Goal: Information Seeking & Learning: Learn about a topic

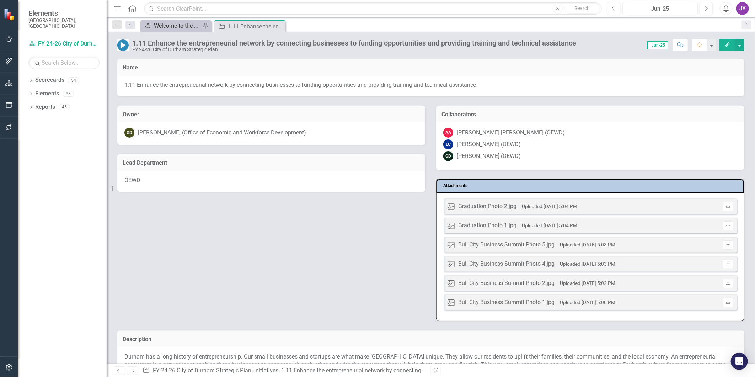
click at [170, 28] on div "Welcome to the FY [DATE]-[DATE] Strategic Plan Landing Page!" at bounding box center [177, 25] width 47 height 9
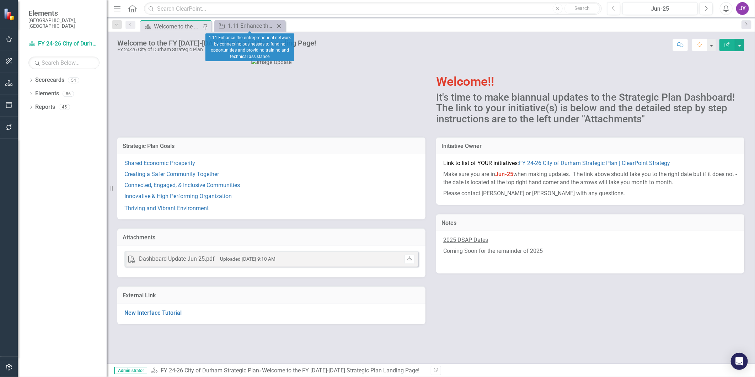
click at [281, 25] on icon "Close" at bounding box center [278, 26] width 7 height 6
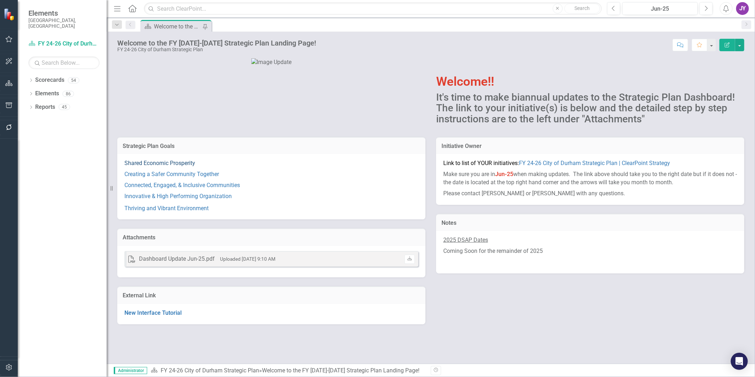
click at [157, 166] on link "Shared Economic Prosperity" at bounding box center [159, 163] width 71 height 7
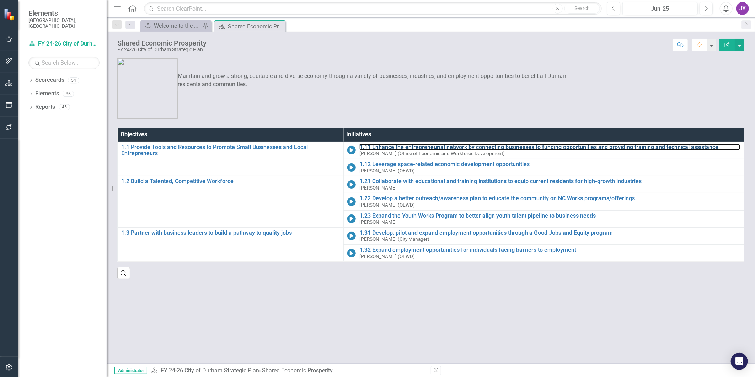
drag, startPoint x: 422, startPoint y: 146, endPoint x: 586, endPoint y: 2, distance: 218.1
click at [422, 146] on link "1.11 Enhance the entrepreneurial network by connecting businesses to funding op…" at bounding box center [549, 147] width 381 height 6
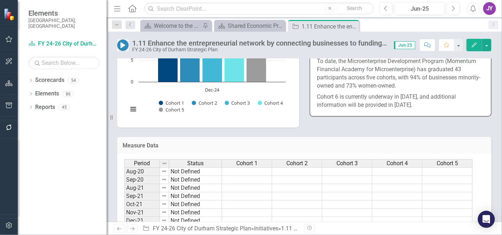
scroll to position [721, 0]
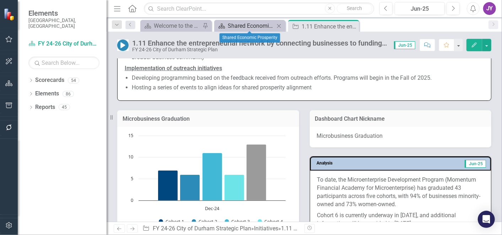
click at [257, 27] on div "Shared Economic Prosperity" at bounding box center [251, 25] width 47 height 9
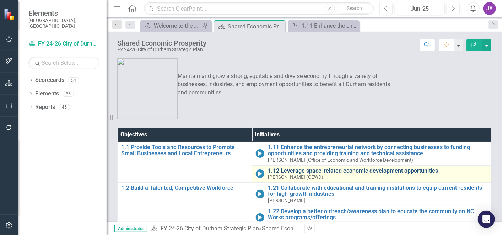
click at [283, 169] on link "1.12 Leverage space-related economic development opportunities" at bounding box center [378, 170] width 220 height 6
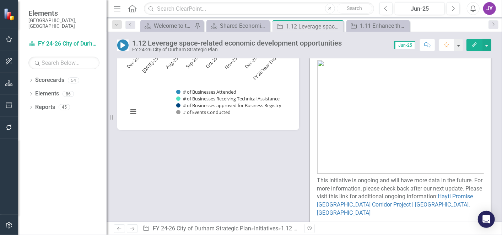
scroll to position [434, 0]
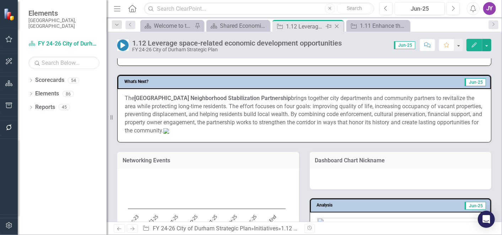
click at [339, 25] on icon "Close" at bounding box center [336, 26] width 7 height 6
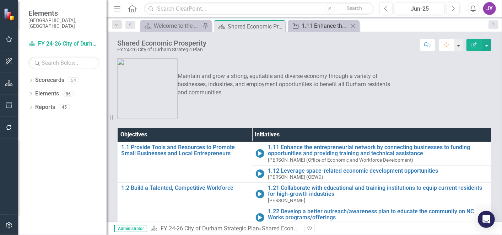
click at [338, 25] on div "1.11 Enhance the entrepreneurial network by connecting businesses to funding op…" at bounding box center [325, 25] width 47 height 9
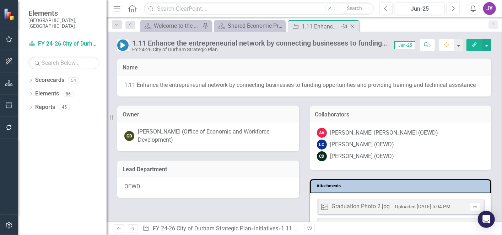
click at [355, 25] on icon "Close" at bounding box center [352, 26] width 7 height 6
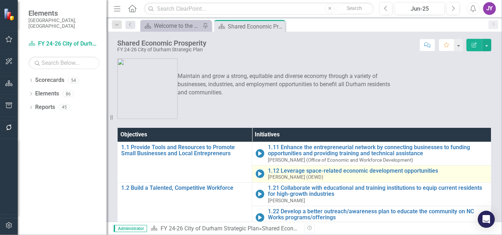
scroll to position [39, 0]
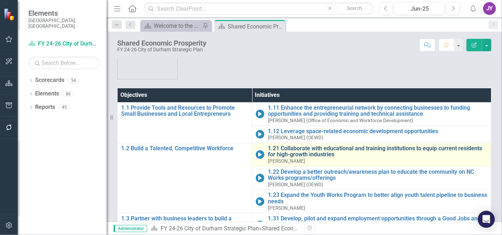
click at [294, 144] on td "1.21 Collaborate with educational and training institutions to equip current re…" at bounding box center [371, 153] width 239 height 23
click at [294, 149] on link "1.21 Collaborate with educational and training institutions to equip current re…" at bounding box center [378, 151] width 220 height 12
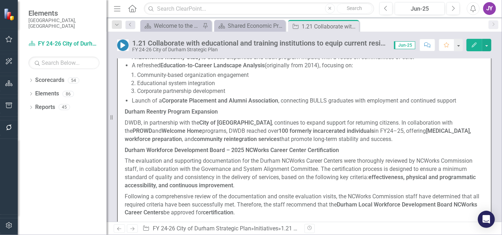
scroll to position [474, 0]
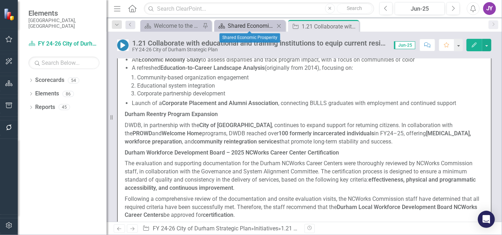
click at [231, 25] on div "Shared Economic Prosperity" at bounding box center [251, 25] width 47 height 9
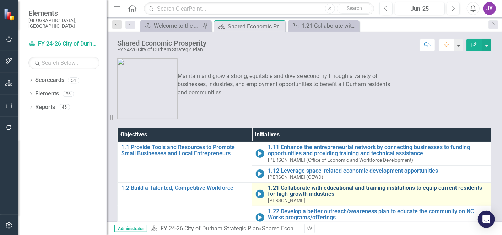
scroll to position [39, 0]
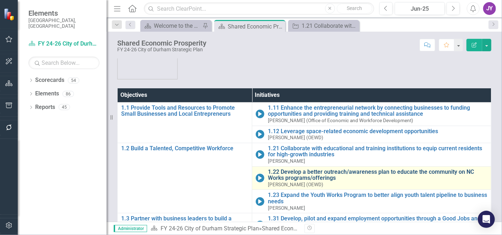
click at [296, 176] on link "1.22 Develop a better outreach/awareness plan to educate the community on NC Wo…" at bounding box center [378, 174] width 220 height 12
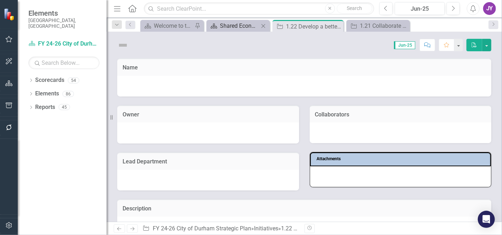
click at [243, 24] on div "Shared Economic Prosperity" at bounding box center [239, 25] width 39 height 9
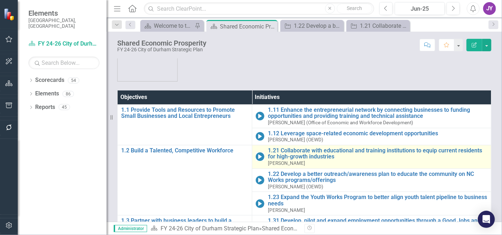
scroll to position [76, 0]
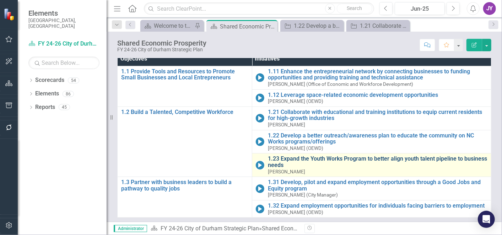
click at [281, 156] on link "1.23 Expand the Youth Works Program to better align youth talent pipeline to bu…" at bounding box center [378, 161] width 220 height 12
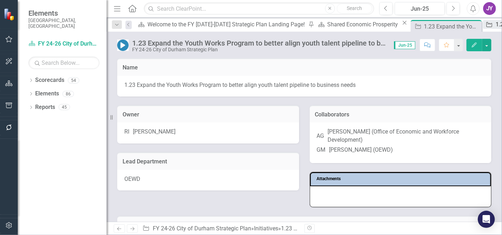
click at [483, 21] on div "Initiative" at bounding box center [488, 24] width 10 height 9
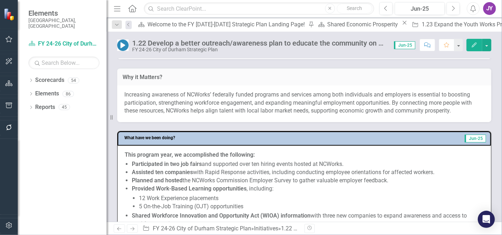
scroll to position [237, 0]
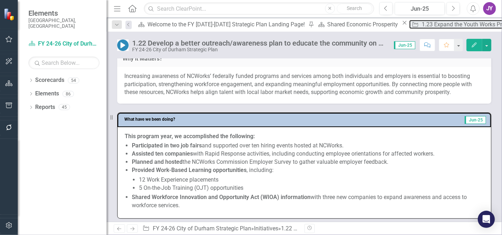
drag, startPoint x: 267, startPoint y: 25, endPoint x: 350, endPoint y: 28, distance: 83.2
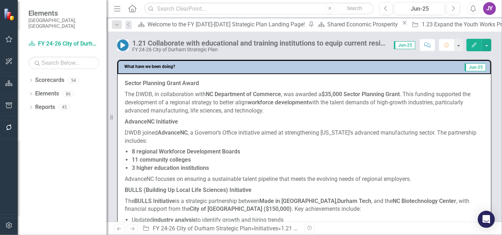
scroll to position [316, 0]
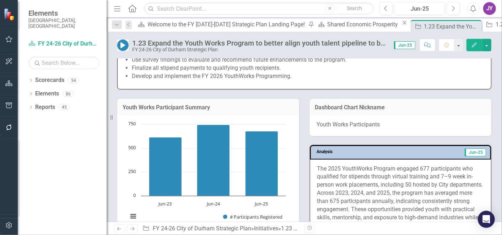
scroll to position [474, 0]
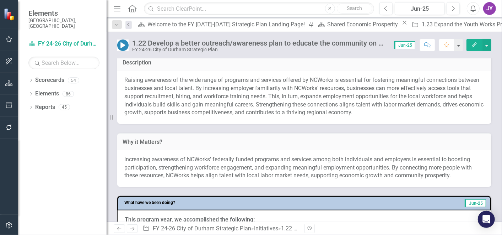
scroll to position [237, 0]
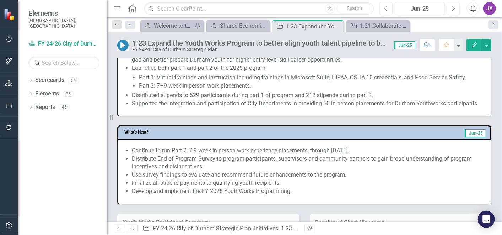
scroll to position [316, 0]
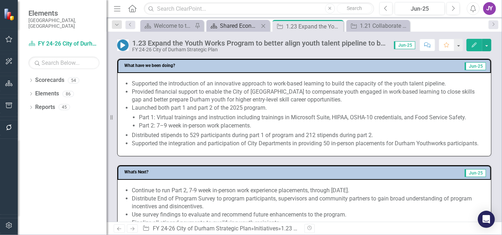
click at [251, 22] on div "Shared Economic Prosperity" at bounding box center [239, 25] width 39 height 9
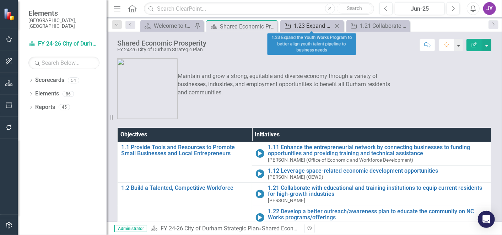
click at [331, 25] on div "1.23 Expand the Youth Works Program to better align youth talent pipeline to bu…" at bounding box center [313, 25] width 39 height 9
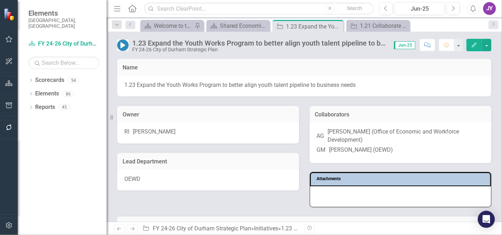
click at [0, 0] on icon "Close" at bounding box center [0, 0] width 0 height 0
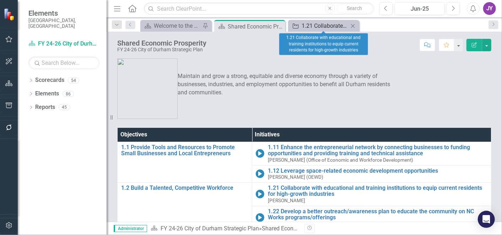
click at [336, 24] on div "1.21 Collaborate with educational and training institutions to equip current re…" at bounding box center [325, 25] width 47 height 9
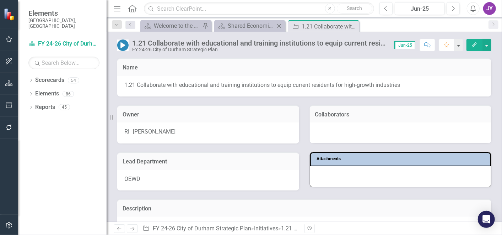
click at [254, 32] on div "1.21 Collaborate with educational and training institutions to equip current re…" at bounding box center [304, 42] width 395 height 21
click at [255, 28] on div "Shared Economic Prosperity" at bounding box center [251, 25] width 47 height 9
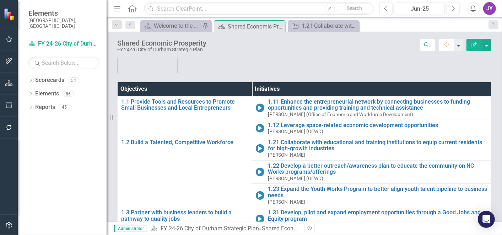
scroll to position [79, 0]
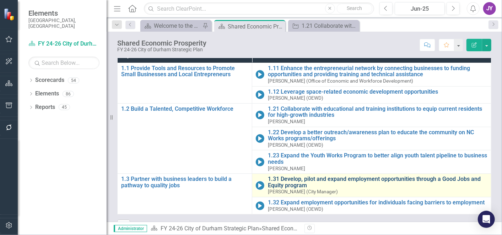
click at [285, 177] on link "1.31 Develop, pilot and expand employment opportunities through a Good Jobs and…" at bounding box center [378, 182] width 220 height 12
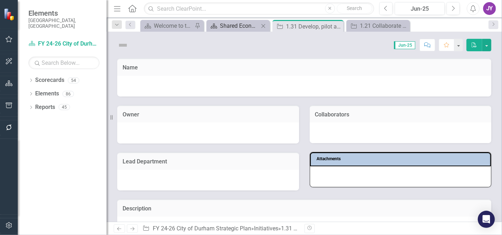
click at [252, 25] on div "Shared Economic Prosperity" at bounding box center [239, 25] width 39 height 9
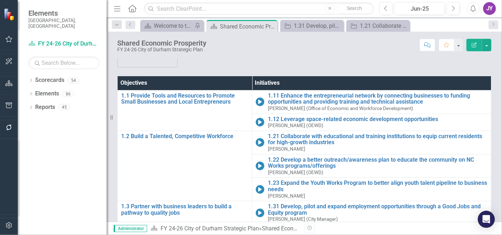
scroll to position [95, 0]
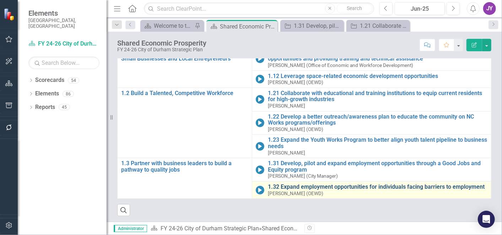
click at [298, 185] on link "1.32 Expand employment opportunities for individuals facing barriers to employm…" at bounding box center [378, 186] width 220 height 6
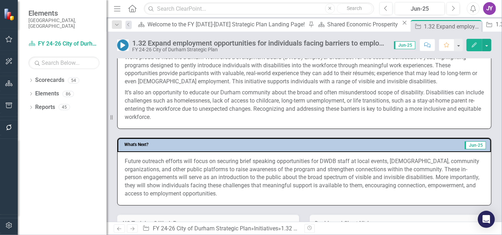
scroll to position [276, 0]
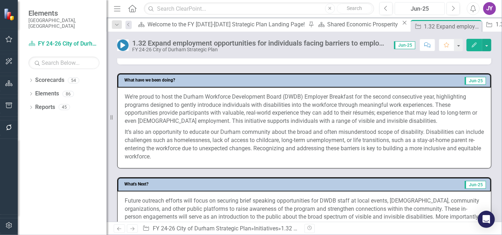
click at [427, 7] on div "Jun-25" at bounding box center [419, 9] width 45 height 9
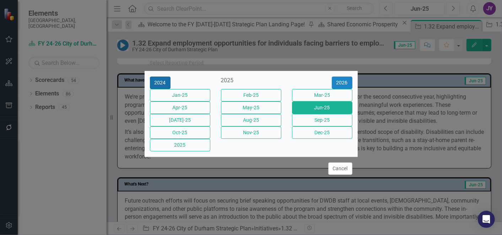
click at [169, 76] on button "2024" at bounding box center [160, 82] width 21 height 12
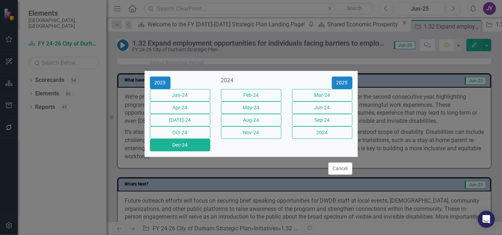
click at [179, 151] on button "Dec-24" at bounding box center [180, 145] width 60 height 12
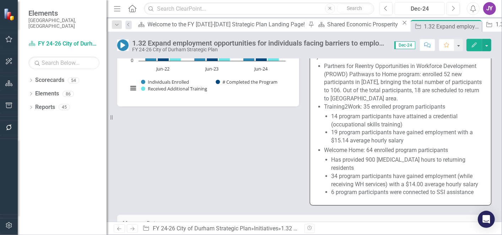
scroll to position [474, 0]
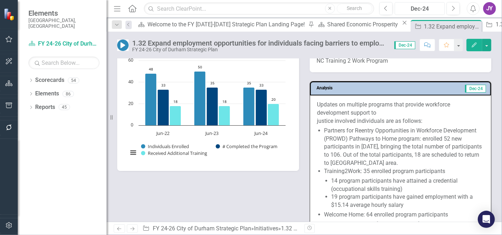
click at [417, 10] on div "Dec-24" at bounding box center [419, 9] width 45 height 9
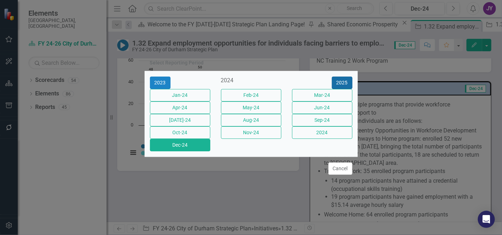
click at [339, 76] on button "2025" at bounding box center [342, 82] width 21 height 12
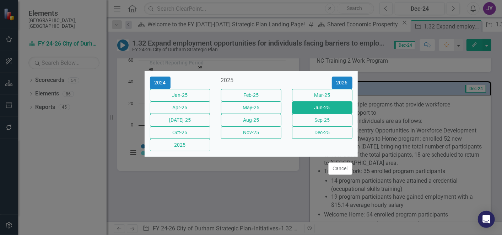
click at [327, 109] on button "Jun-25" at bounding box center [322, 107] width 60 height 12
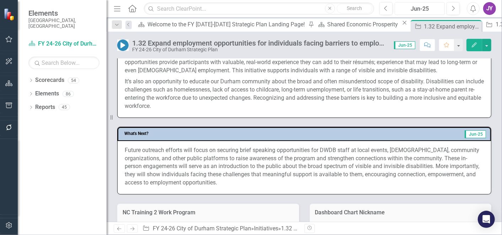
scroll to position [197, 0]
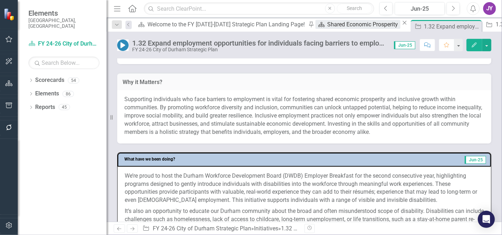
click at [328, 27] on div "Shared Economic Prosperity" at bounding box center [364, 24] width 73 height 9
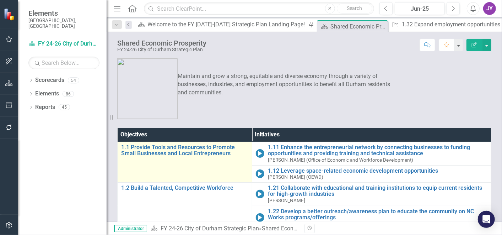
scroll to position [79, 0]
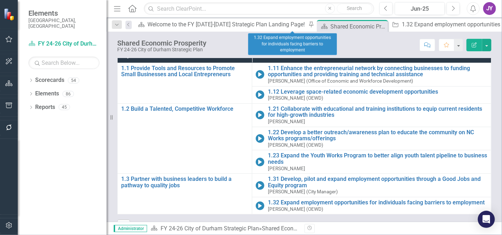
click at [389, 20] on div "Initiative 1.32 Expand employment opportunities for individuals facing barriers…" at bounding box center [506, 24] width 235 height 9
click at [402, 23] on div "1.32 Expand employment opportunities for individuals facing barriers to employm…" at bounding box center [509, 24] width 214 height 9
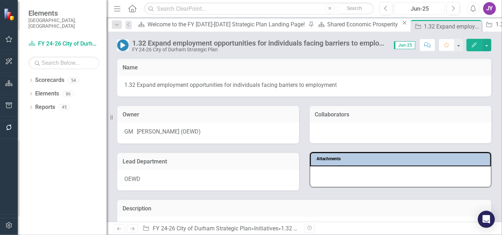
click at [418, 8] on div "Jun-25" at bounding box center [419, 9] width 45 height 9
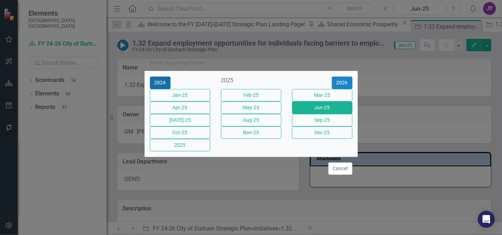
click at [159, 76] on button "2024" at bounding box center [160, 82] width 21 height 12
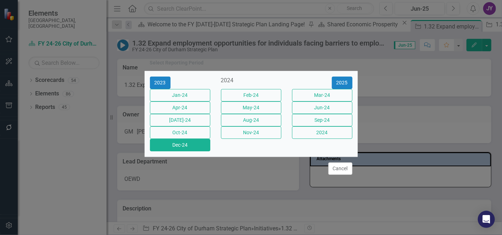
click at [178, 151] on button "Dec-24" at bounding box center [180, 145] width 60 height 12
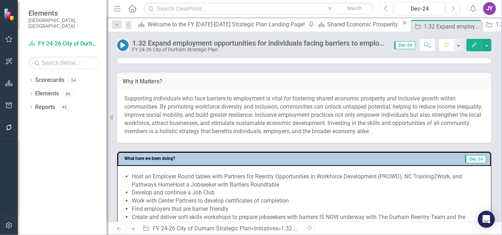
scroll to position [118, 0]
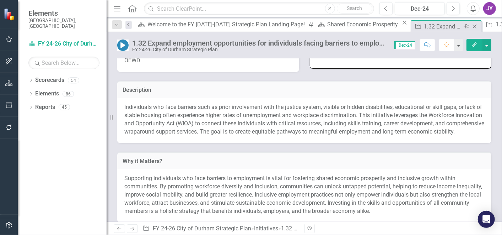
click at [471, 25] on icon "Close" at bounding box center [474, 26] width 7 height 6
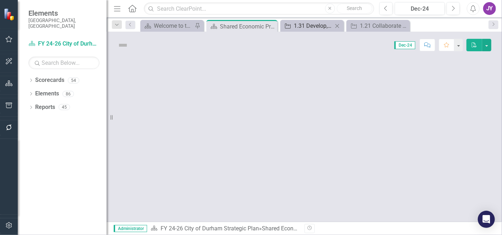
click at [312, 26] on div "1.31 Develop, pilot and expand employment opportunities through a Good Jobs and…" at bounding box center [313, 25] width 39 height 9
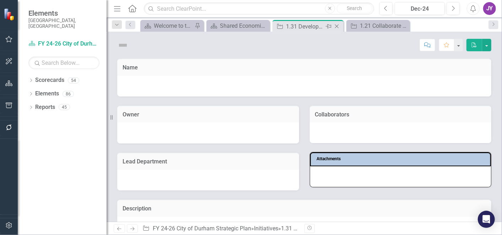
click at [338, 26] on icon "Close" at bounding box center [336, 26] width 7 height 6
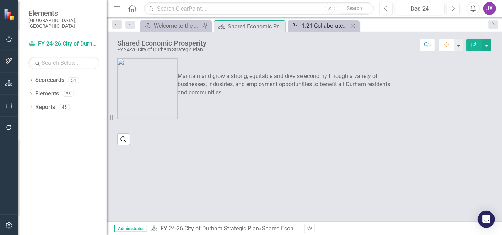
click at [339, 26] on div "1.21 Collaborate with educational and training institutions to equip current re…" at bounding box center [325, 25] width 47 height 9
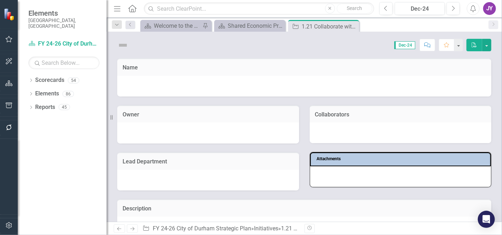
click at [0, 0] on icon "Close" at bounding box center [0, 0] width 0 height 0
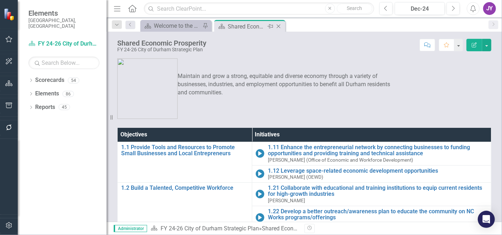
click at [278, 26] on icon "Close" at bounding box center [278, 26] width 7 height 6
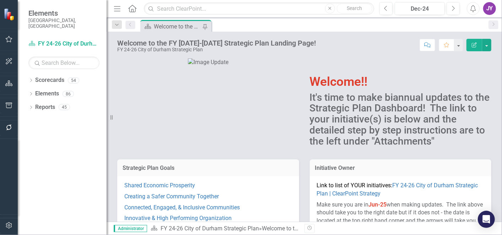
scroll to position [79, 0]
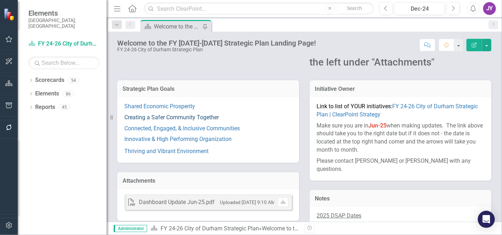
click at [158, 116] on link "Creating a Safer Community Together" at bounding box center [171, 117] width 95 height 7
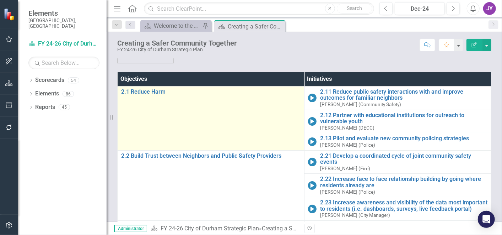
scroll to position [39, 0]
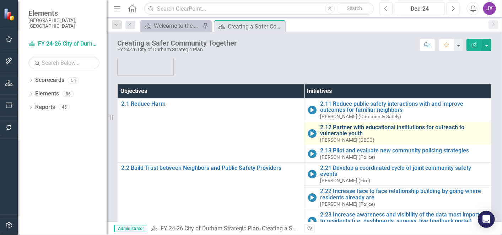
click at [320, 125] on link "2.12 Partner with educational institutions for outreach to vulnerable youth" at bounding box center [403, 130] width 167 height 12
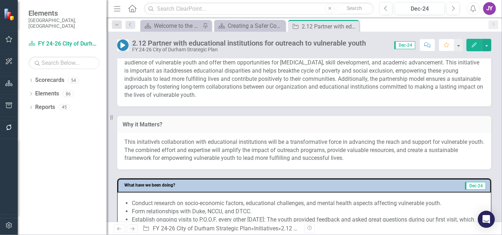
scroll to position [316, 0]
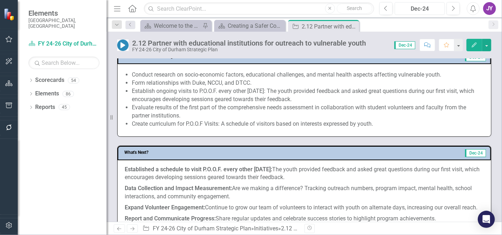
click at [426, 11] on div "Dec-24" at bounding box center [419, 9] width 45 height 9
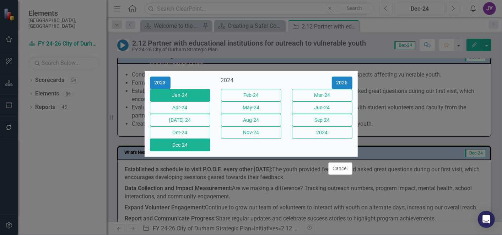
click at [189, 89] on button "Jan-24" at bounding box center [180, 95] width 60 height 12
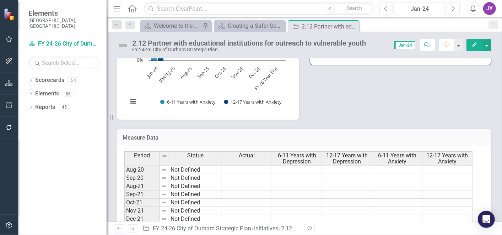
scroll to position [474, 0]
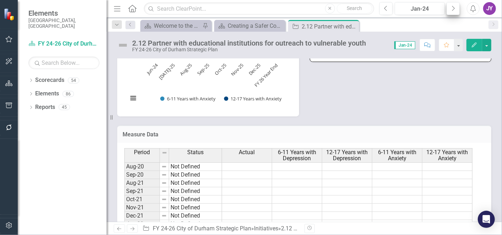
click at [460, 4] on div "Previous Jan-24 Next" at bounding box center [422, 8] width 84 height 13
click at [458, 5] on button "Next" at bounding box center [453, 8] width 13 height 13
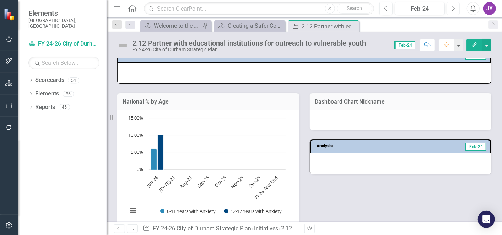
scroll to position [395, 0]
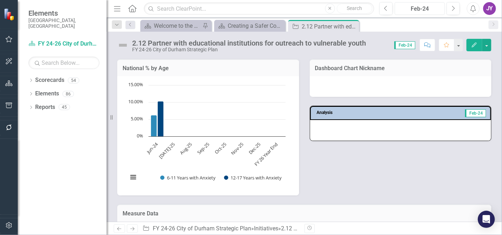
click at [428, 5] on div "Feb-24" at bounding box center [419, 9] width 45 height 9
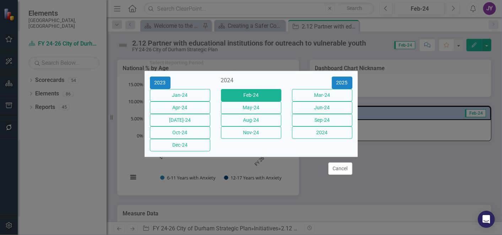
click at [340, 71] on div "2023 2024 [DATE]-24 Feb-24 Mar-24 Apr-24 May-24 Jun-24 [DATE]-24 Aug-24 Sep-24 …" at bounding box center [251, 113] width 213 height 85
click at [343, 76] on button "2025" at bounding box center [342, 82] width 21 height 12
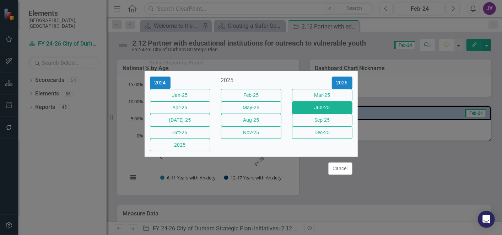
click at [324, 109] on button "Jun-25" at bounding box center [322, 107] width 60 height 12
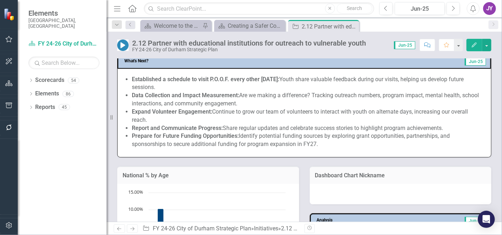
scroll to position [513, 0]
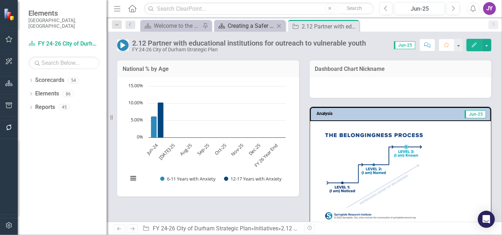
click at [260, 23] on div "Creating a Safer Community Together" at bounding box center [251, 25] width 47 height 9
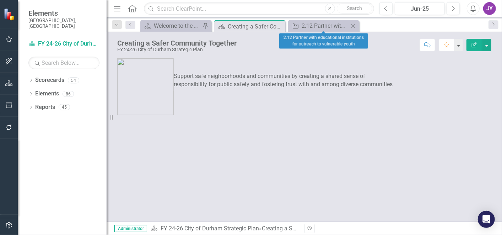
click at [355, 23] on icon "Close" at bounding box center [352, 26] width 7 height 6
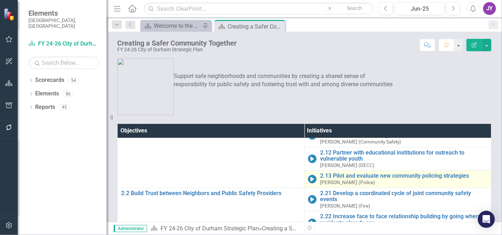
scroll to position [22, 0]
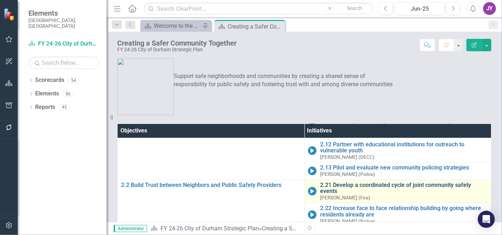
click at [320, 182] on link "2.21 Develop a coordinated cycle of joint community safety events" at bounding box center [403, 188] width 167 height 12
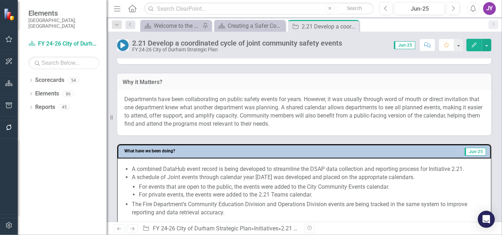
scroll to position [237, 0]
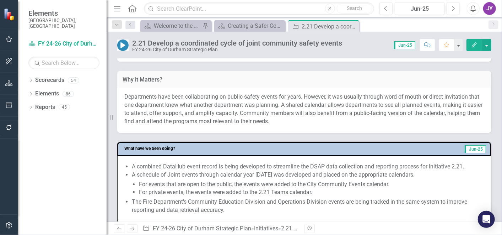
click at [296, 103] on span "Departments have been collaborating on public safety events for years. However,…" at bounding box center [303, 108] width 358 height 31
click at [297, 109] on span "Departments have been collaborating on public safety events for years. However,…" at bounding box center [303, 108] width 358 height 31
drag, startPoint x: 292, startPoint y: 110, endPoint x: 259, endPoint y: 121, distance: 35.5
click at [259, 121] on span "Departments have been collaborating on public safety events for years. However,…" at bounding box center [303, 108] width 358 height 31
drag, startPoint x: 257, startPoint y: 119, endPoint x: 291, endPoint y: 108, distance: 36.2
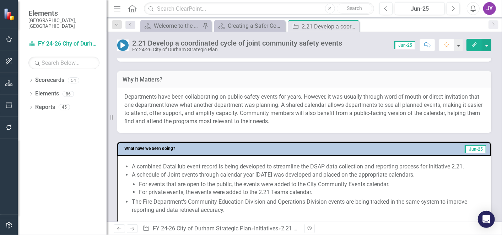
click at [290, 108] on span "Departments have been collaborating on public safety events for years. However,…" at bounding box center [303, 108] width 358 height 31
click at [292, 108] on span "Departments have been collaborating on public safety events for years. However,…" at bounding box center [303, 108] width 358 height 31
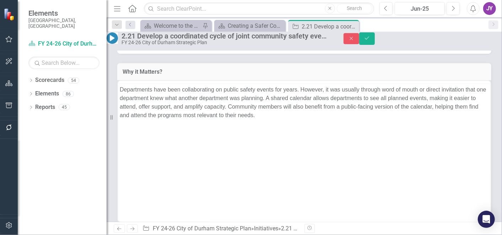
scroll to position [0, 0]
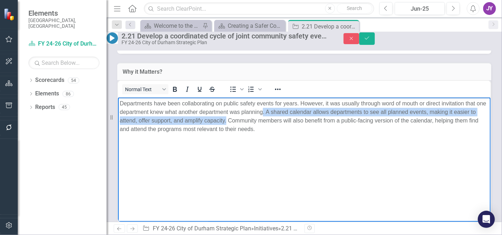
drag, startPoint x: 285, startPoint y: 110, endPoint x: 273, endPoint y: 119, distance: 14.2
click at [273, 119] on span "Departments have been collaborating on public safety events for years. However,…" at bounding box center [302, 116] width 367 height 32
copy span ". A shared calendar allows departments to see all planned events, making it eas…"
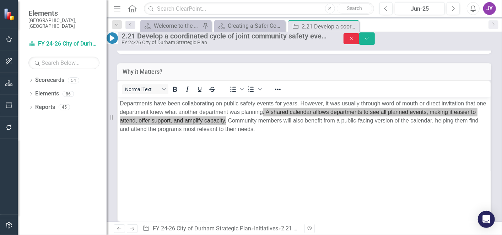
click at [359, 40] on button "Close" at bounding box center [352, 38] width 16 height 11
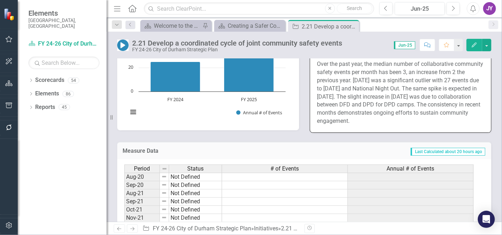
scroll to position [553, 0]
